Goal: Check status: Check status

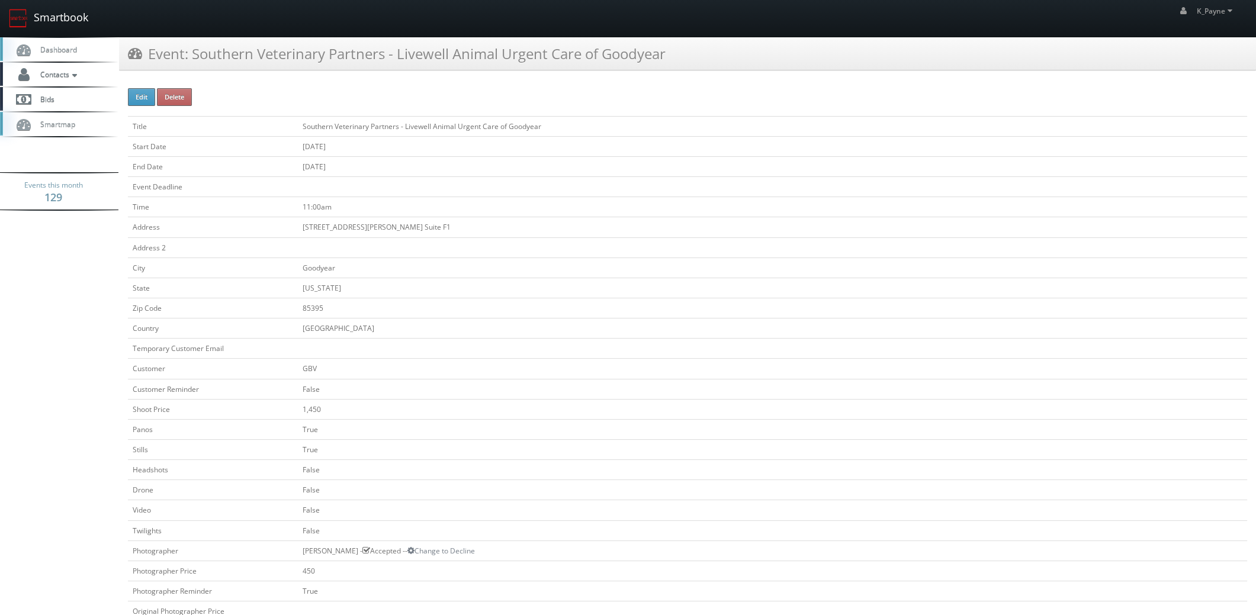
click at [38, 19] on link "Smartbook" at bounding box center [48, 18] width 97 height 37
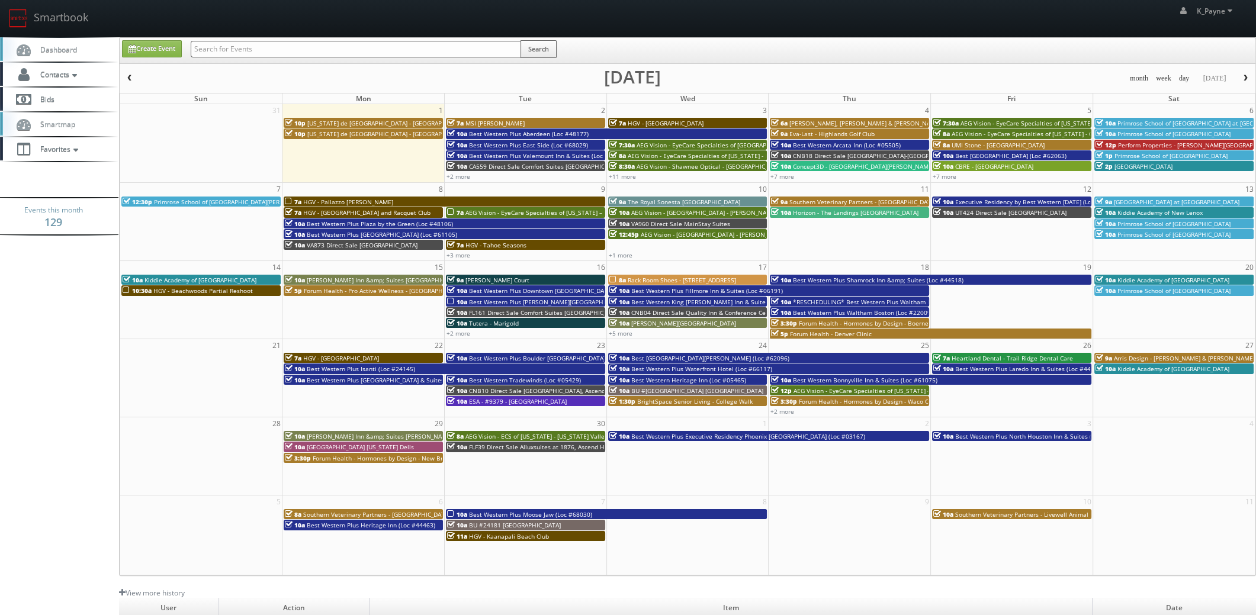
click at [226, 50] on input "text" at bounding box center [356, 49] width 330 height 17
type input "nc904"
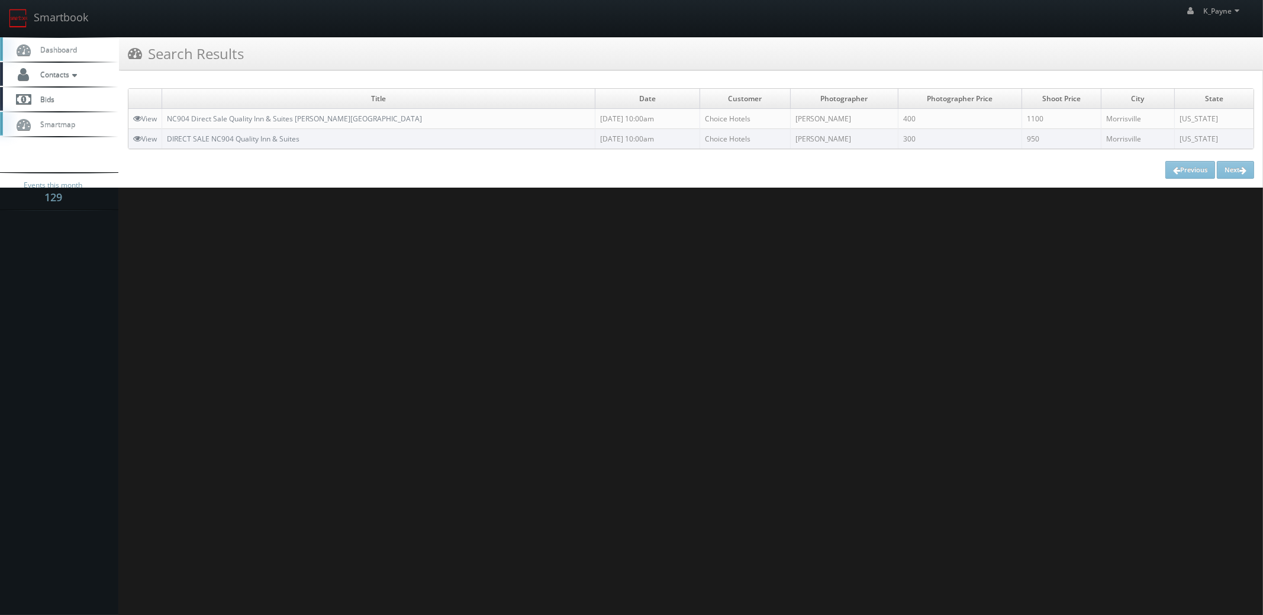
click at [343, 123] on td "NC904 Direct Sale Quality Inn & Suites [PERSON_NAME][GEOGRAPHIC_DATA]" at bounding box center [378, 119] width 433 height 20
click at [346, 119] on link "NC904 Direct Sale Quality Inn & Suites [PERSON_NAME][GEOGRAPHIC_DATA]" at bounding box center [294, 119] width 255 height 10
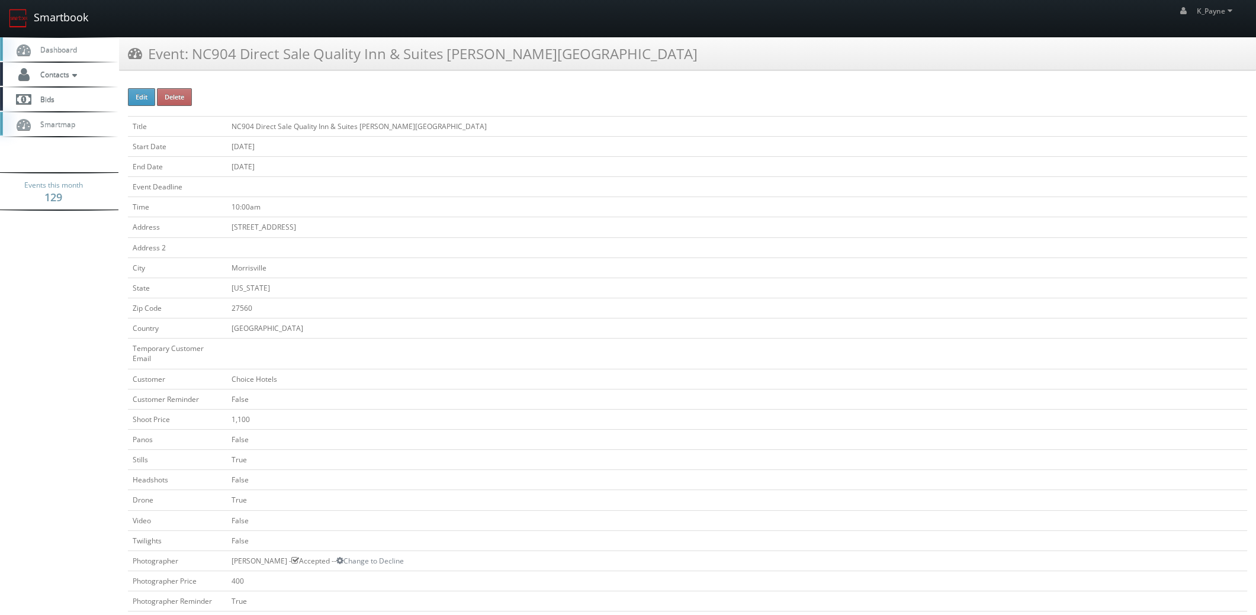
click at [56, 20] on link "Smartbook" at bounding box center [48, 18] width 97 height 37
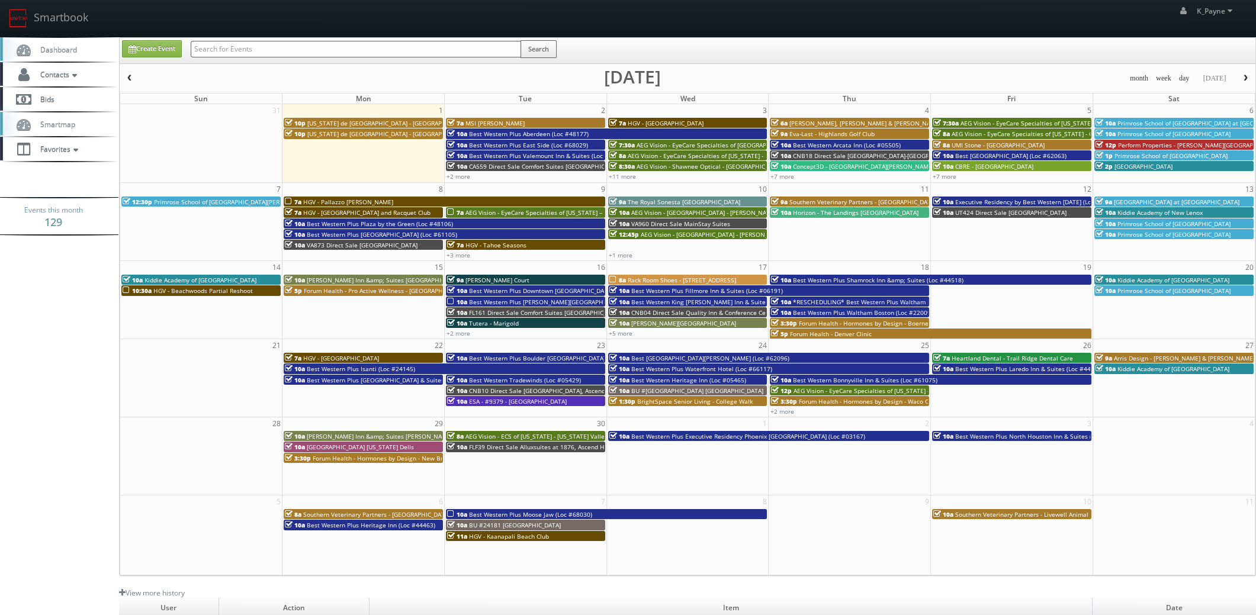
click at [317, 50] on input "text" at bounding box center [356, 49] width 330 height 17
type input "mo561"
